Goal: Navigation & Orientation: Find specific page/section

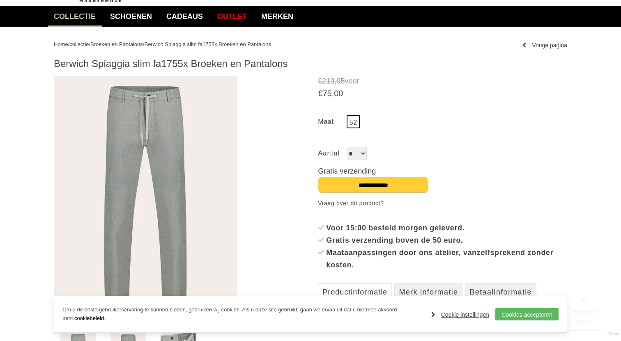
scroll to position [77, 0]
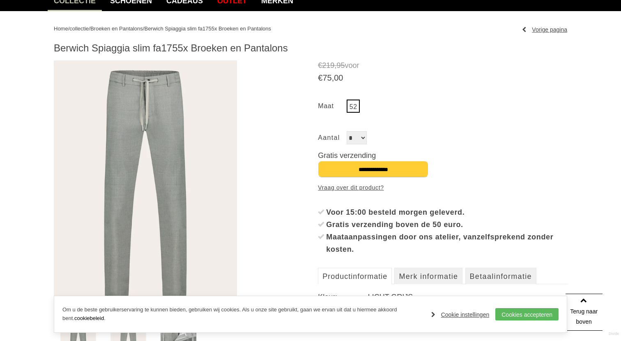
click at [353, 106] on link "52" at bounding box center [353, 105] width 13 height 13
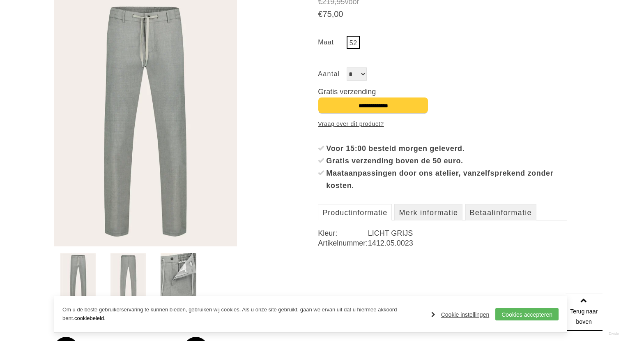
scroll to position [15, 0]
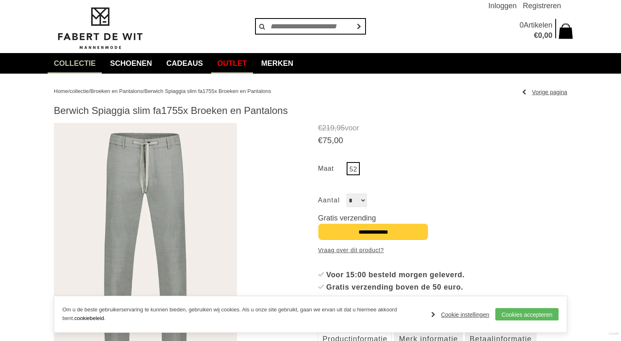
click at [242, 63] on link "Outlet" at bounding box center [232, 63] width 42 height 21
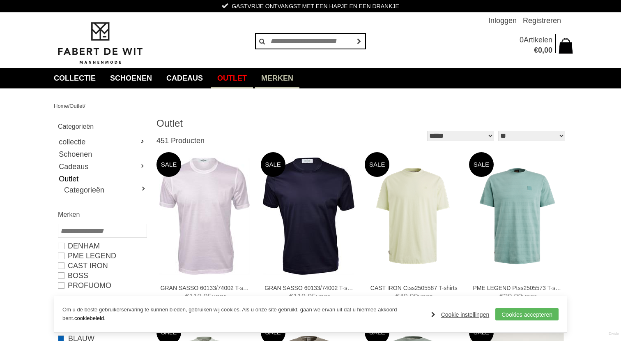
click at [280, 75] on link "Merken" at bounding box center [277, 78] width 44 height 21
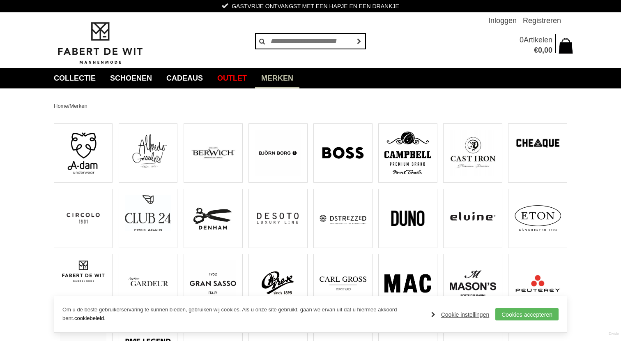
click at [188, 151] on span at bounding box center [213, 154] width 58 height 60
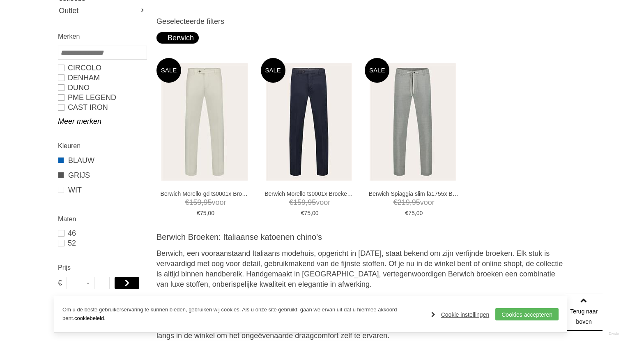
scroll to position [147, 0]
